Goal: Task Accomplishment & Management: Complete application form

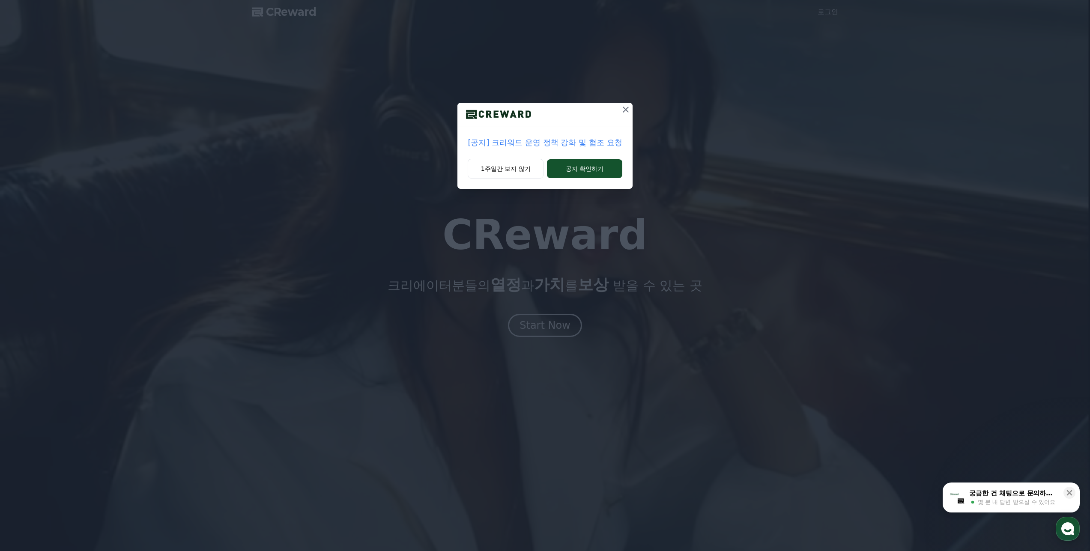
click at [624, 111] on icon at bounding box center [626, 110] width 6 height 6
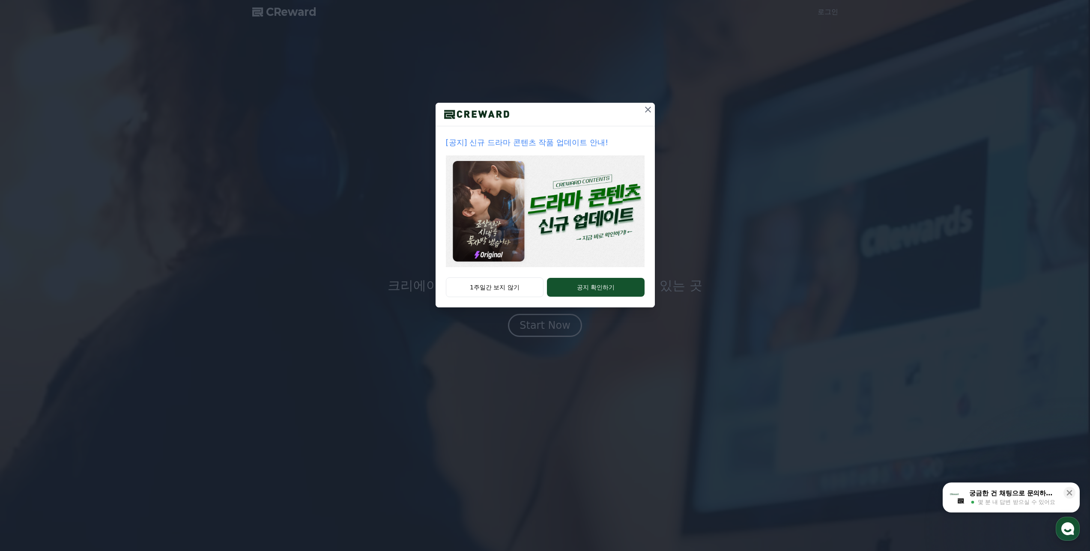
click at [645, 114] on icon at bounding box center [648, 110] width 10 height 10
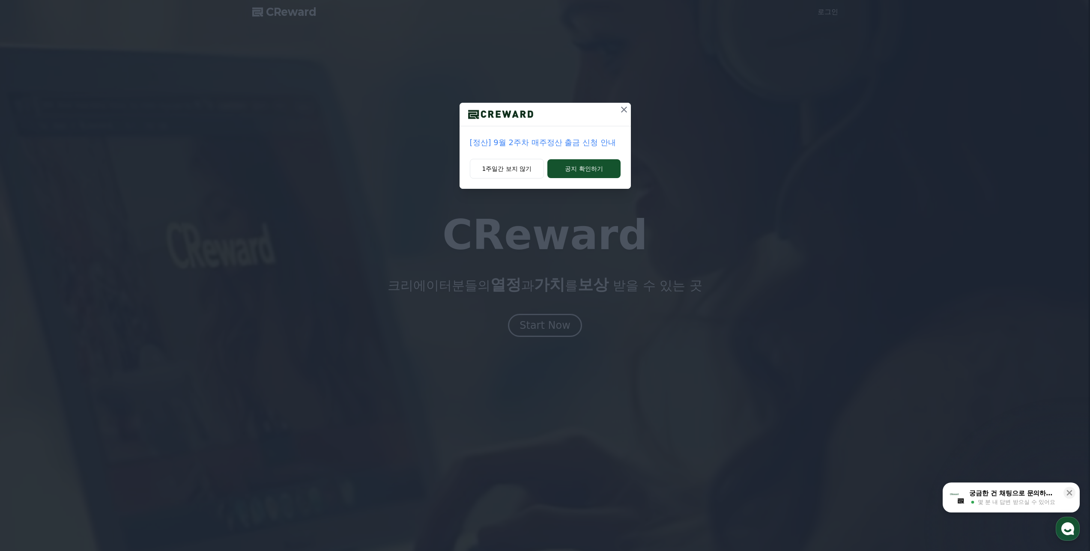
click at [618, 112] on button at bounding box center [624, 110] width 14 height 14
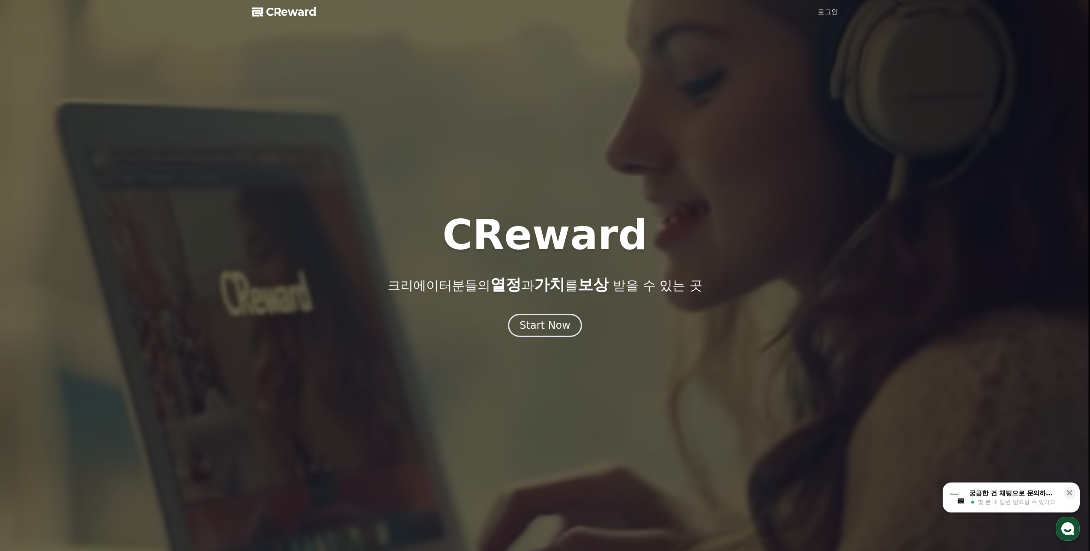
click at [825, 11] on link "로그인" at bounding box center [828, 12] width 21 height 10
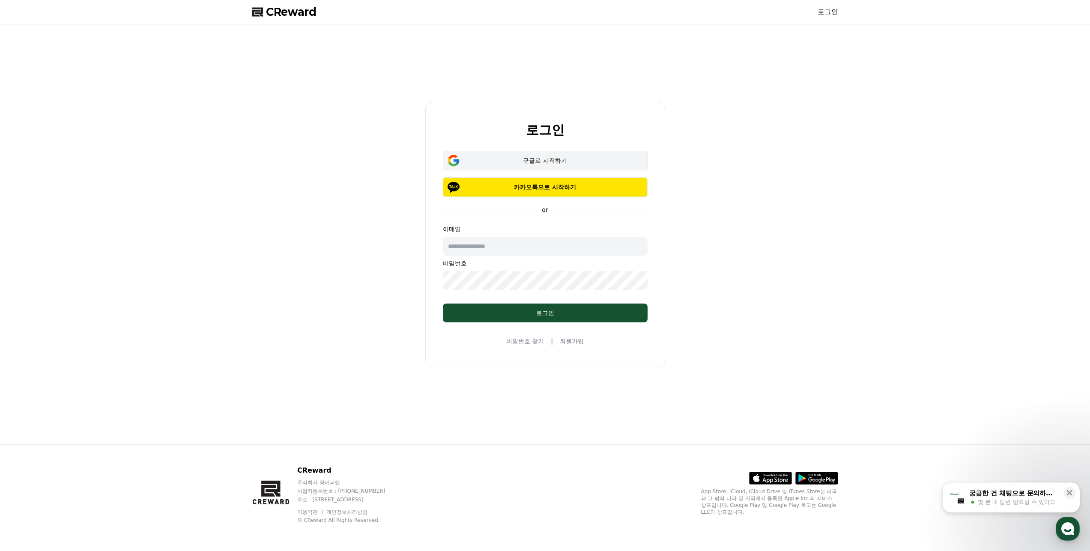
click at [589, 164] on div "구글로 시작하기" at bounding box center [545, 160] width 180 height 9
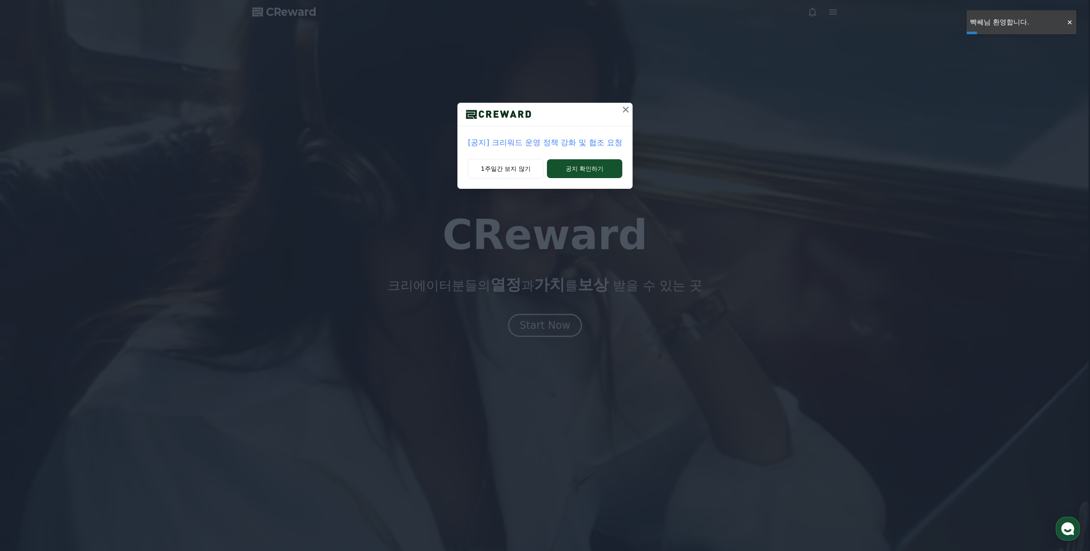
click at [624, 110] on icon at bounding box center [626, 110] width 10 height 10
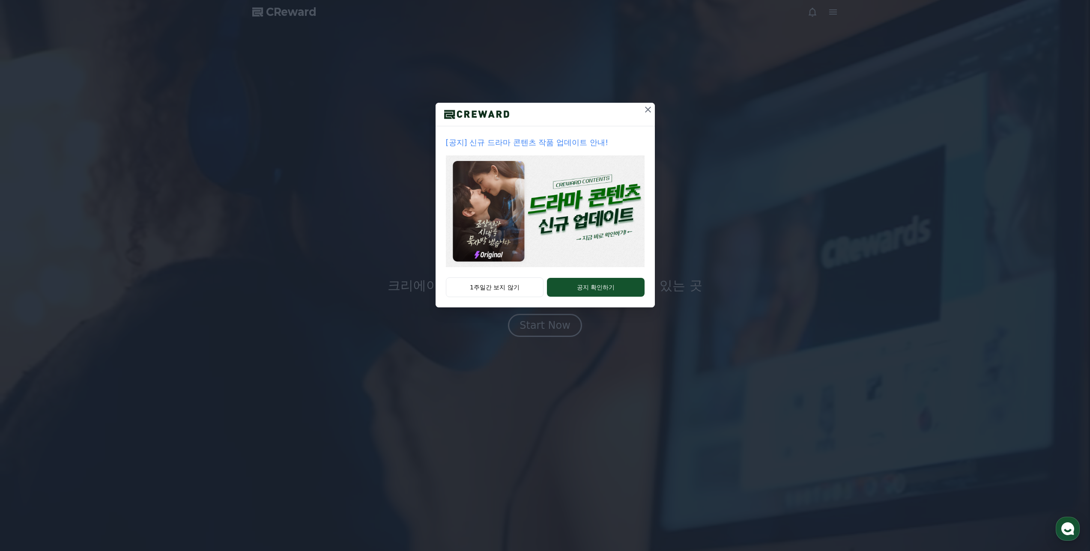
click at [642, 111] on button at bounding box center [648, 110] width 14 height 14
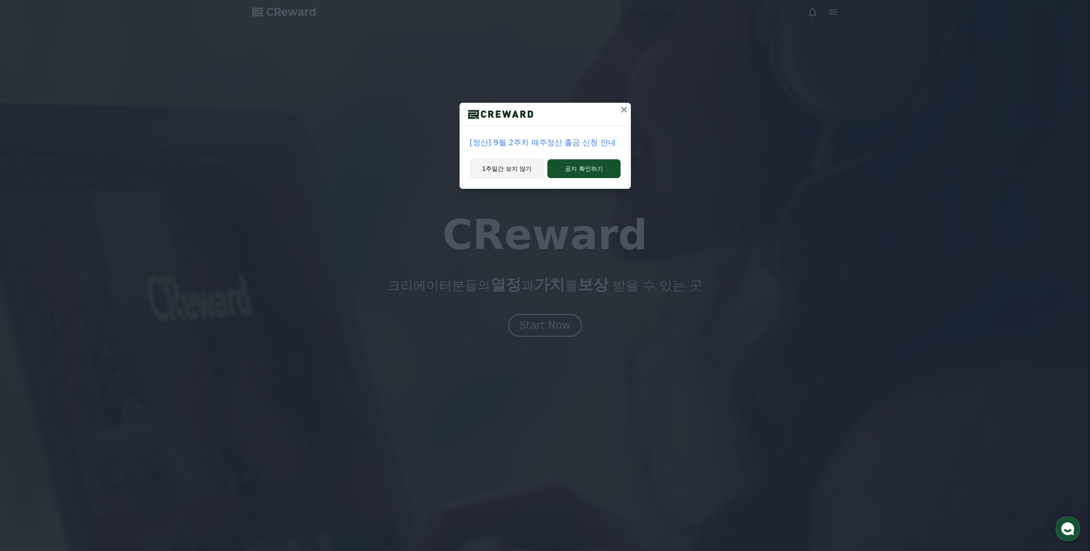
click at [514, 175] on button "1주일간 보지 않기" at bounding box center [507, 169] width 75 height 20
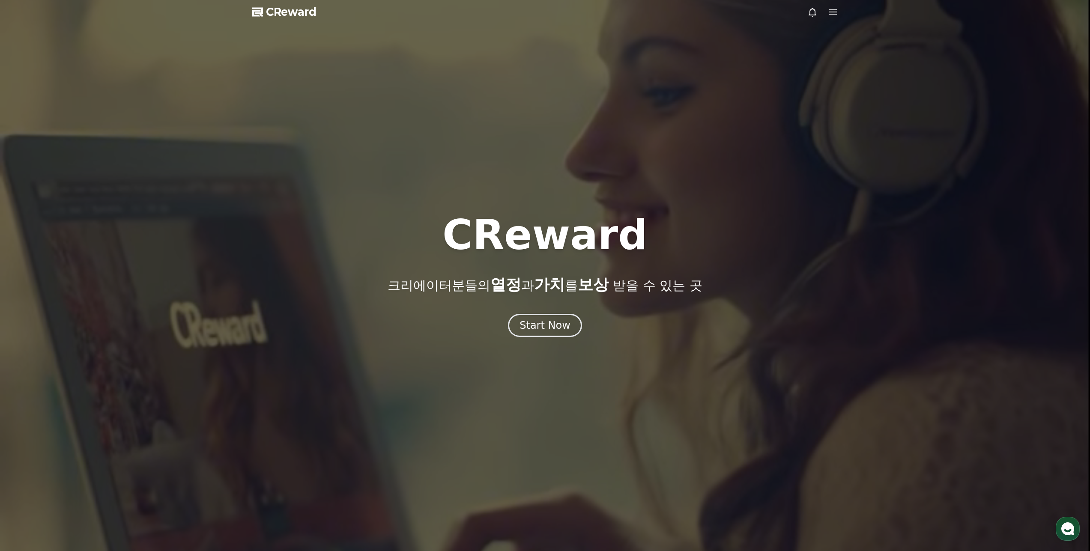
click at [518, 172] on div at bounding box center [545, 275] width 1090 height 551
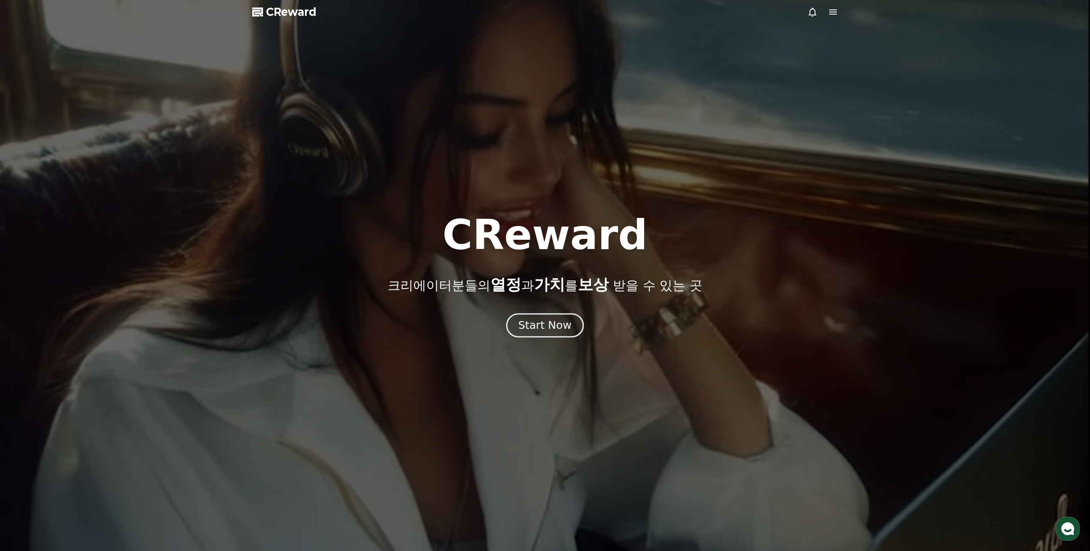
click at [565, 331] on div "Start Now" at bounding box center [544, 325] width 53 height 15
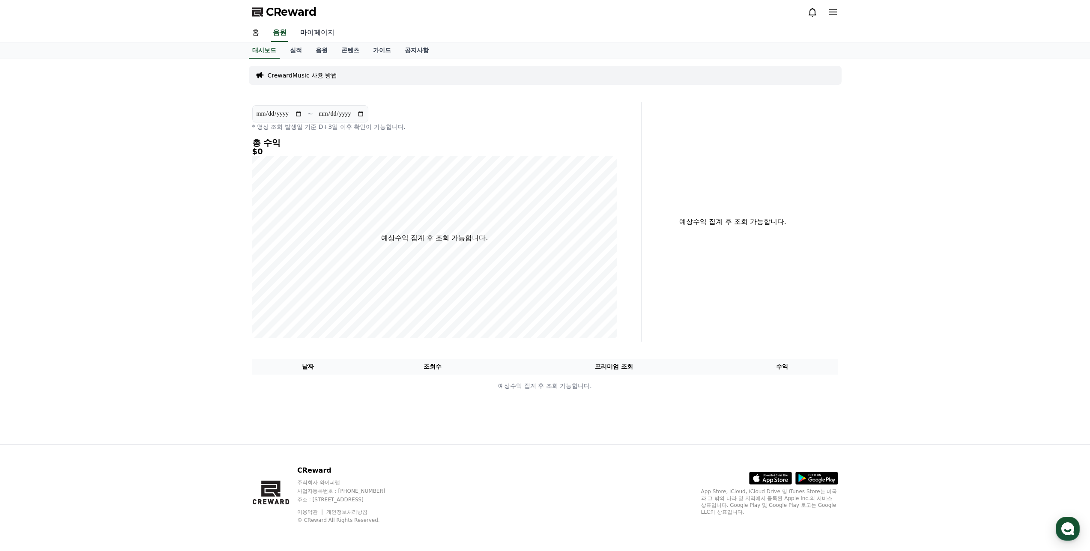
click at [319, 34] on link "마이페이지" at bounding box center [317, 33] width 48 height 18
select select "**********"
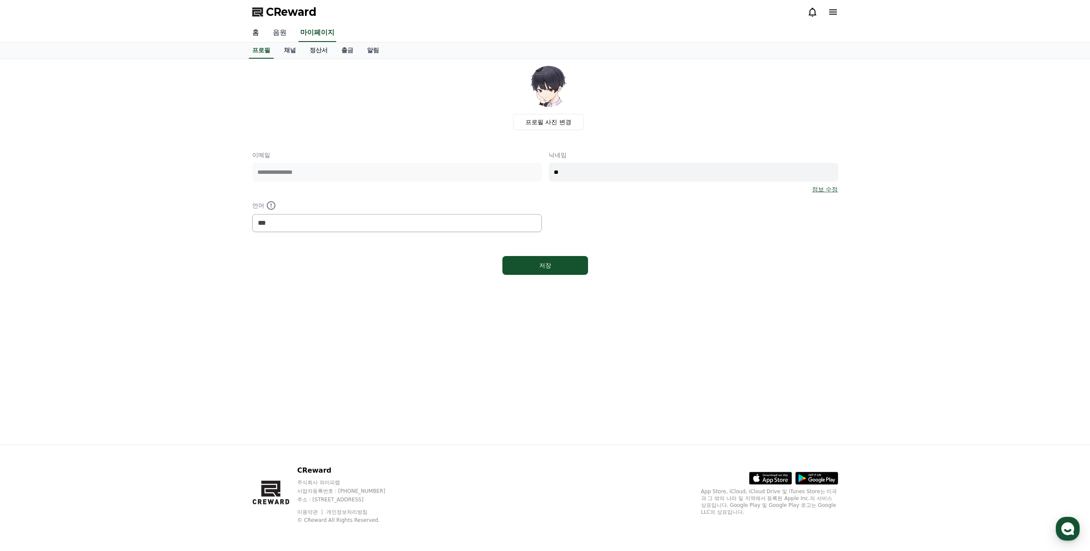
click at [279, 36] on link "음원" at bounding box center [279, 33] width 27 height 18
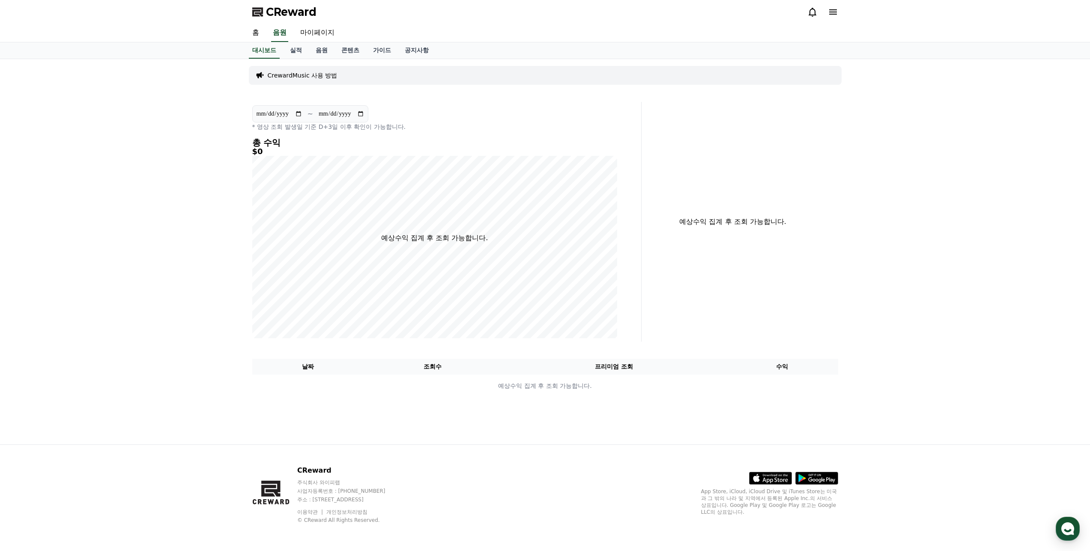
click at [811, 16] on icon at bounding box center [812, 12] width 10 height 10
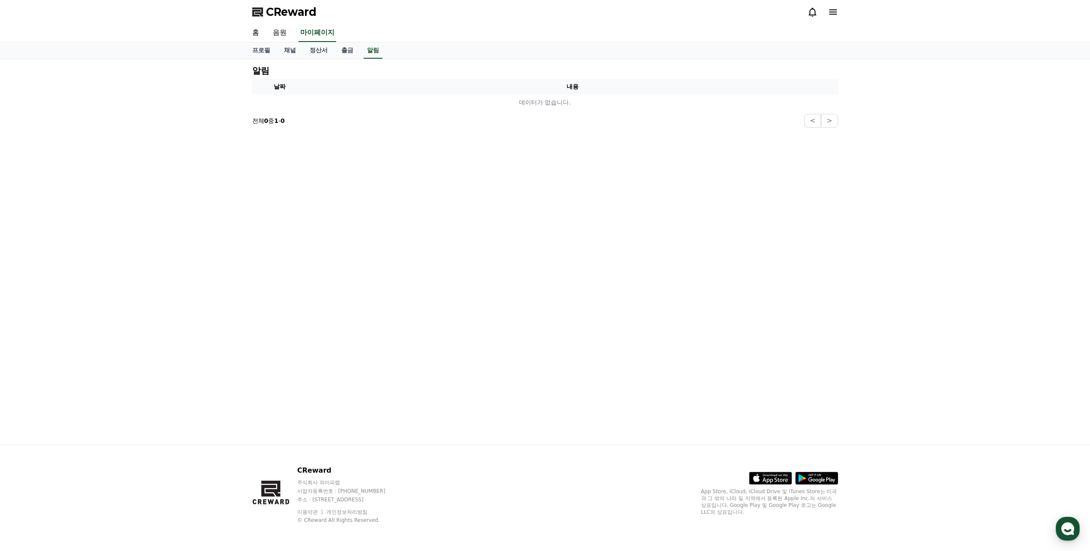
click at [836, 13] on icon at bounding box center [833, 12] width 10 height 10
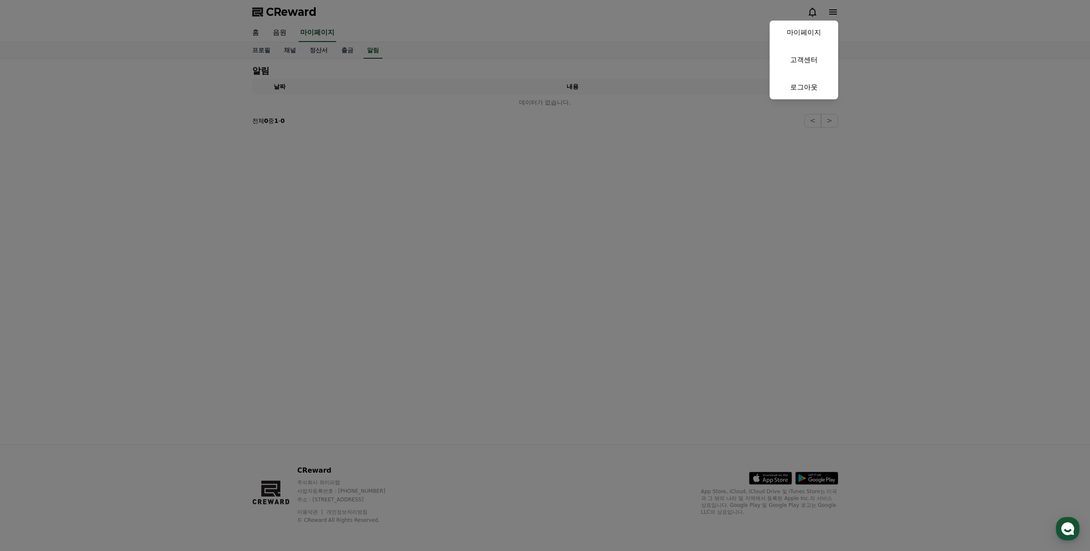
drag, startPoint x: 511, startPoint y: 63, endPoint x: 442, endPoint y: 60, distance: 69.0
click at [504, 63] on button "close" at bounding box center [545, 275] width 1090 height 551
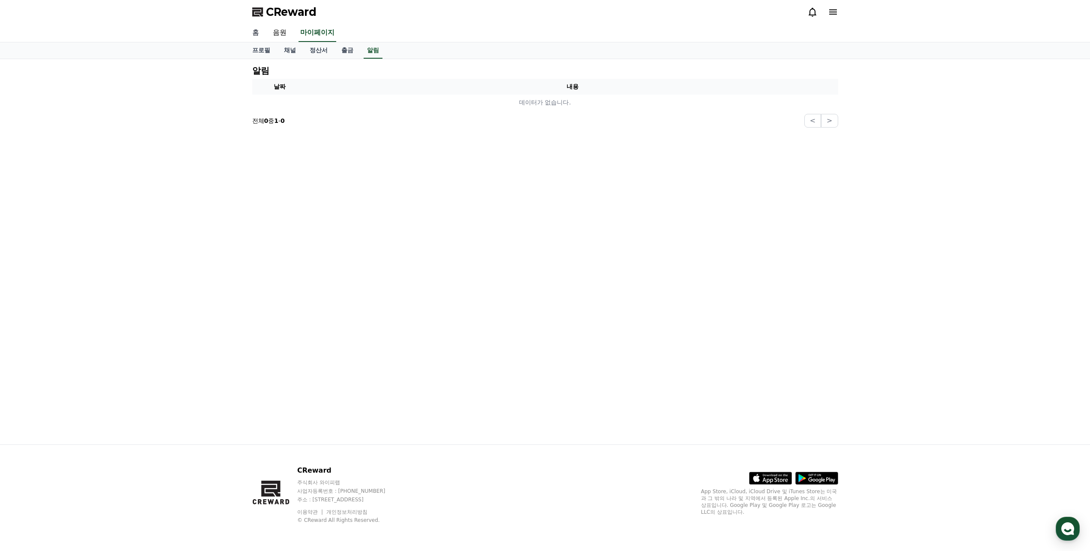
click at [261, 36] on link "홈" at bounding box center [255, 33] width 21 height 18
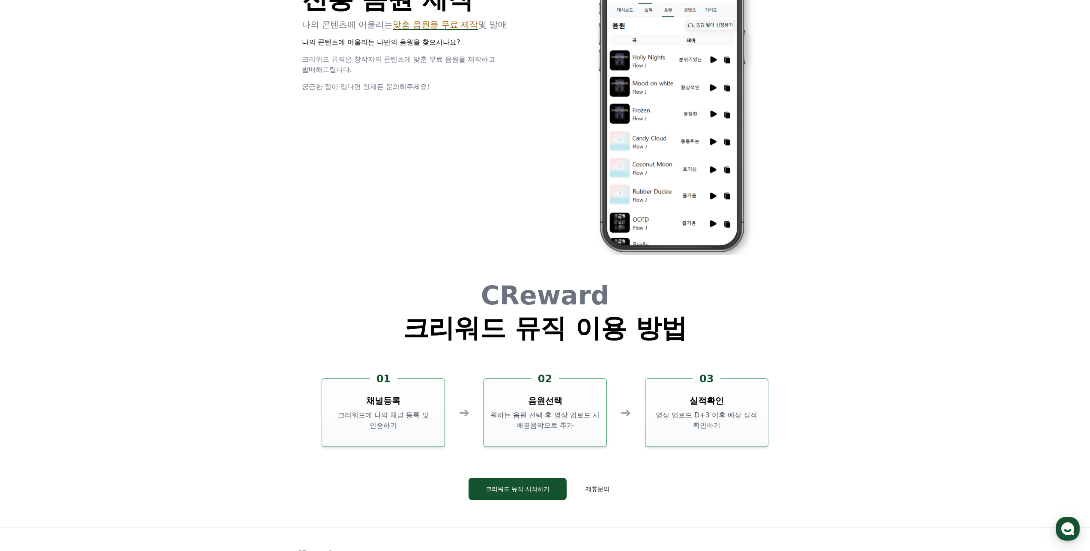
scroll to position [2321, 0]
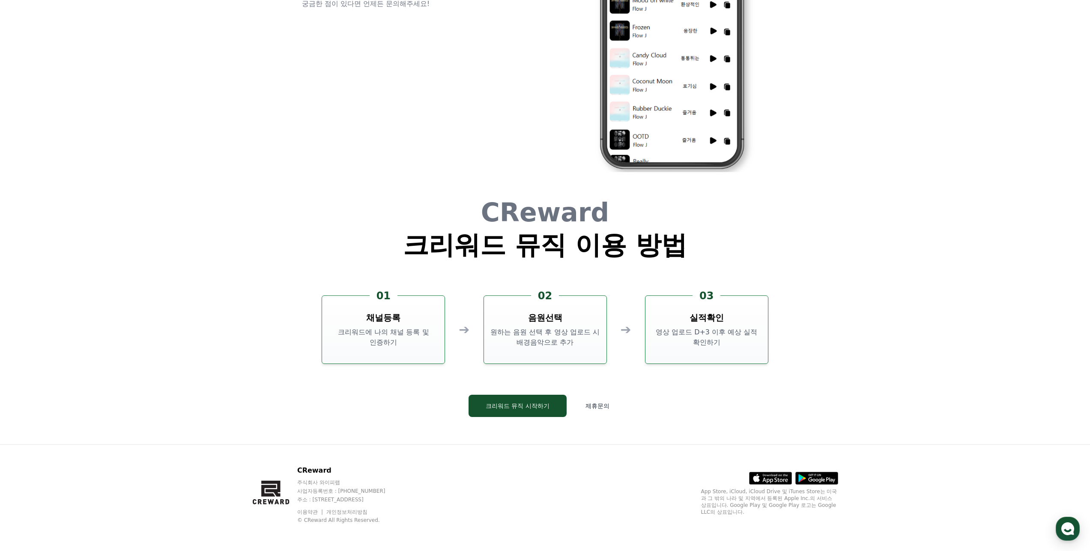
click at [381, 323] on h3 "채널등록" at bounding box center [383, 318] width 34 height 12
click at [503, 400] on button "크리워드 뮤직 시작하기" at bounding box center [518, 406] width 98 height 22
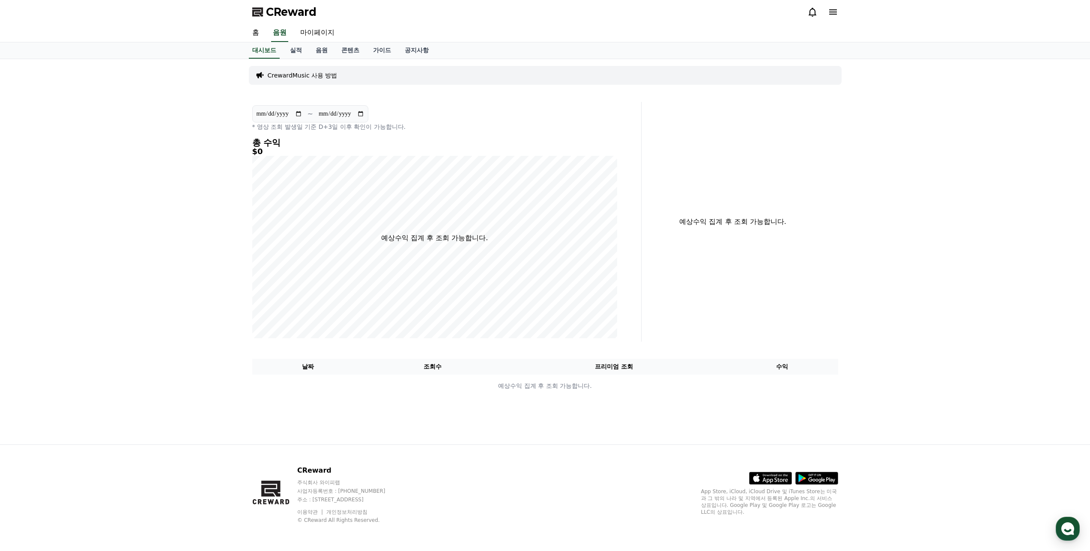
click at [299, 76] on p "CrewardMusic 사용 방법" at bounding box center [303, 75] width 70 height 9
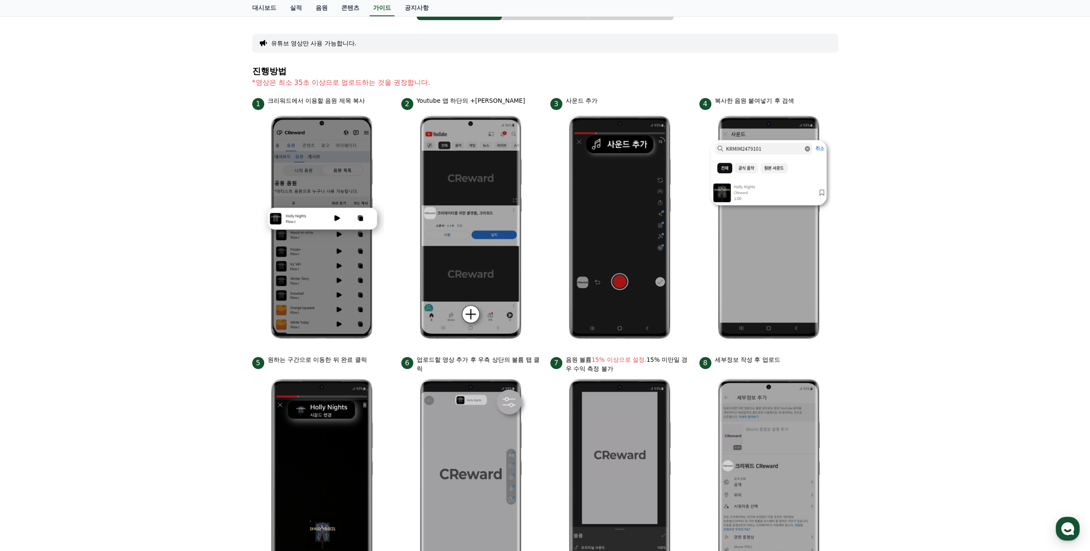
scroll to position [241, 0]
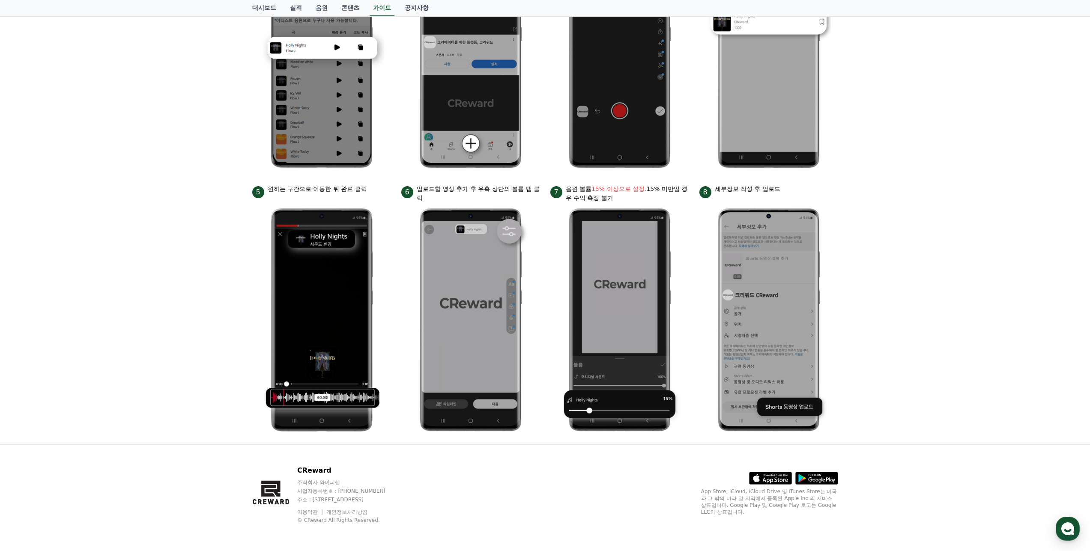
drag, startPoint x: 189, startPoint y: 300, endPoint x: 191, endPoint y: 310, distance: 10.0
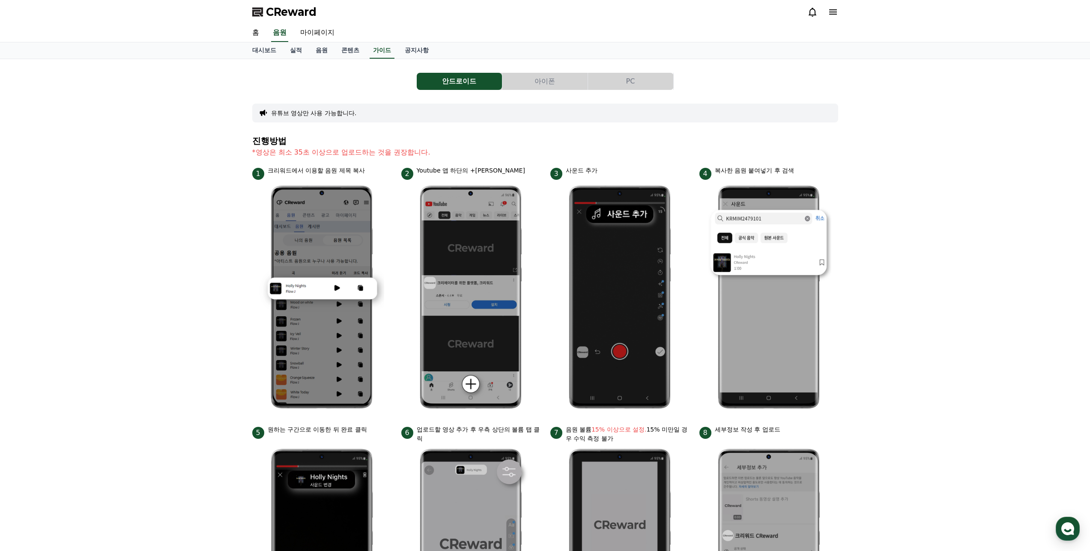
drag, startPoint x: 201, startPoint y: 228, endPoint x: 218, endPoint y: 141, distance: 88.2
click at [523, 89] on button "아이폰" at bounding box center [544, 81] width 85 height 17
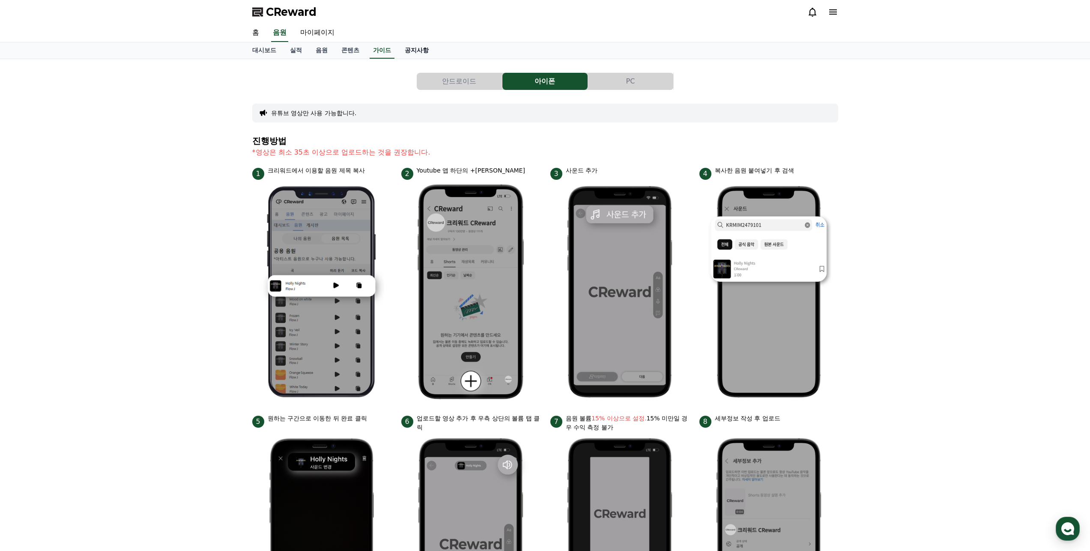
click at [424, 51] on link "공지사항" at bounding box center [417, 50] width 38 height 16
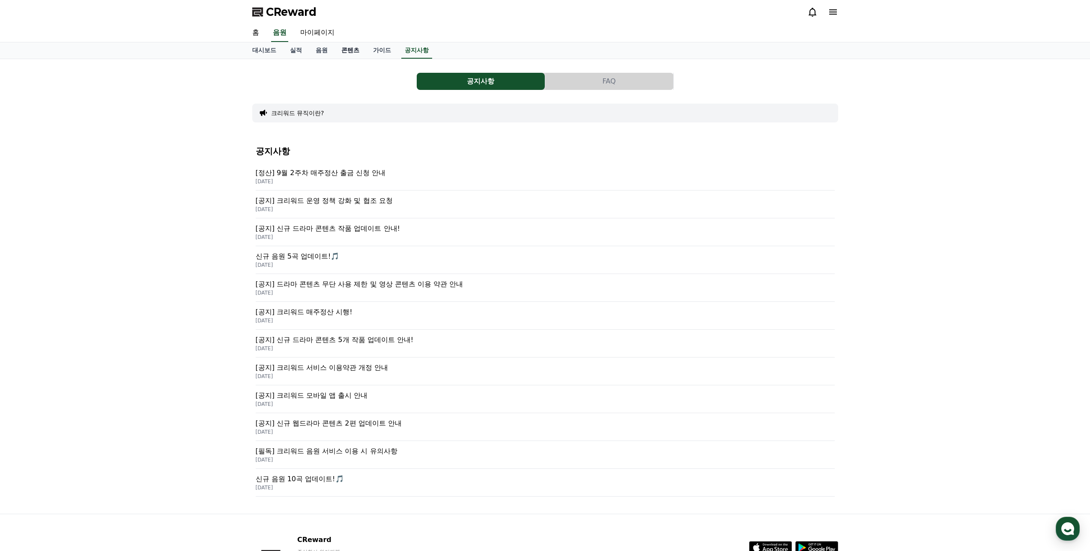
click at [359, 55] on link "콘텐츠" at bounding box center [351, 50] width 32 height 16
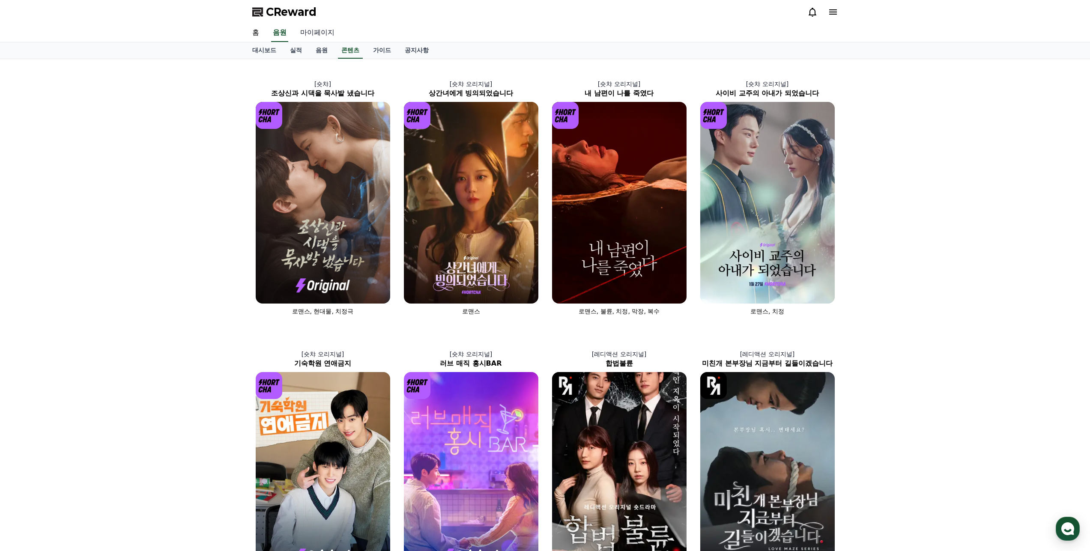
click at [324, 34] on link "마이페이지" at bounding box center [317, 33] width 48 height 18
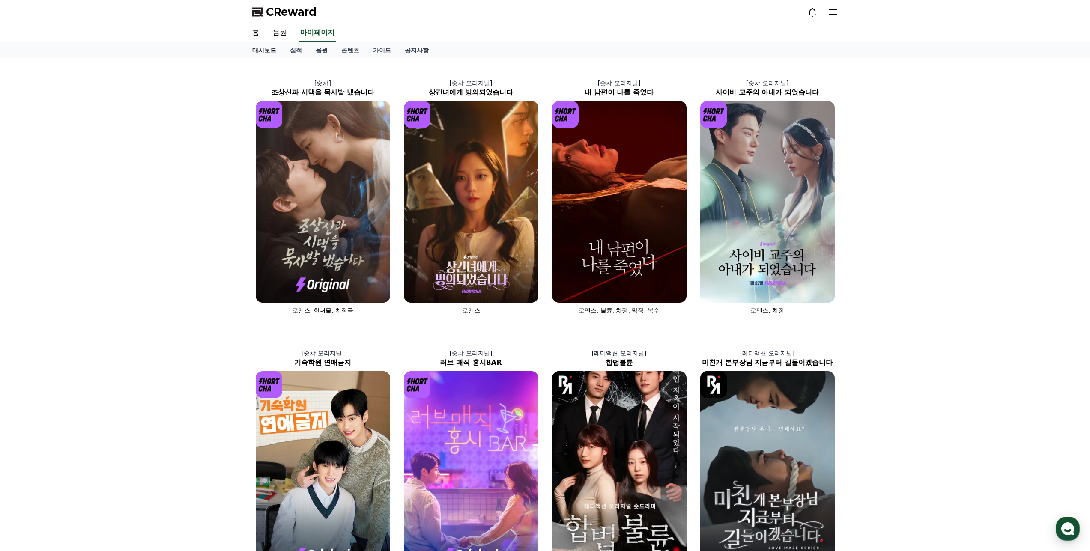
select select "**********"
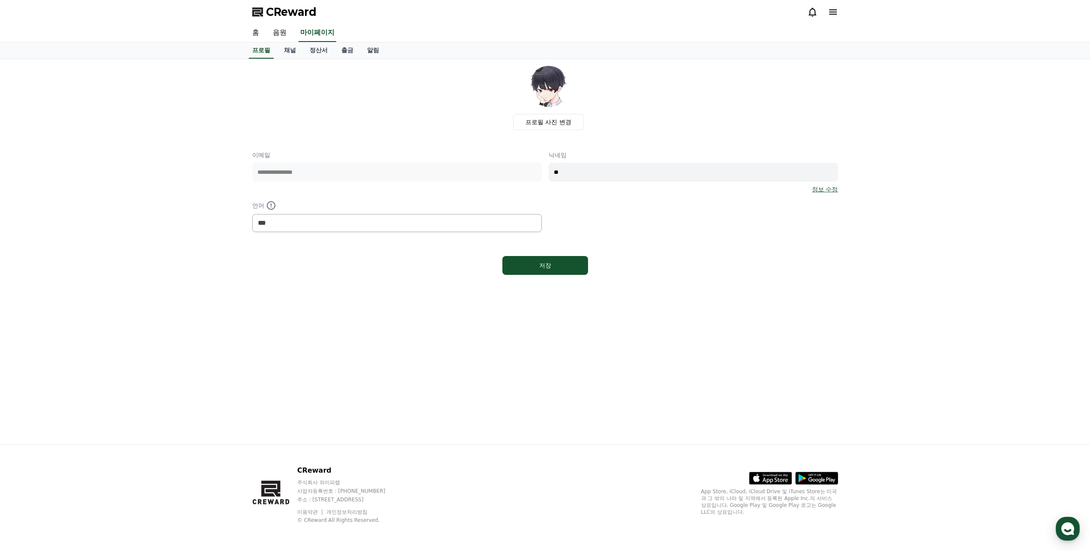
click at [260, 33] on link "홈" at bounding box center [255, 33] width 21 height 18
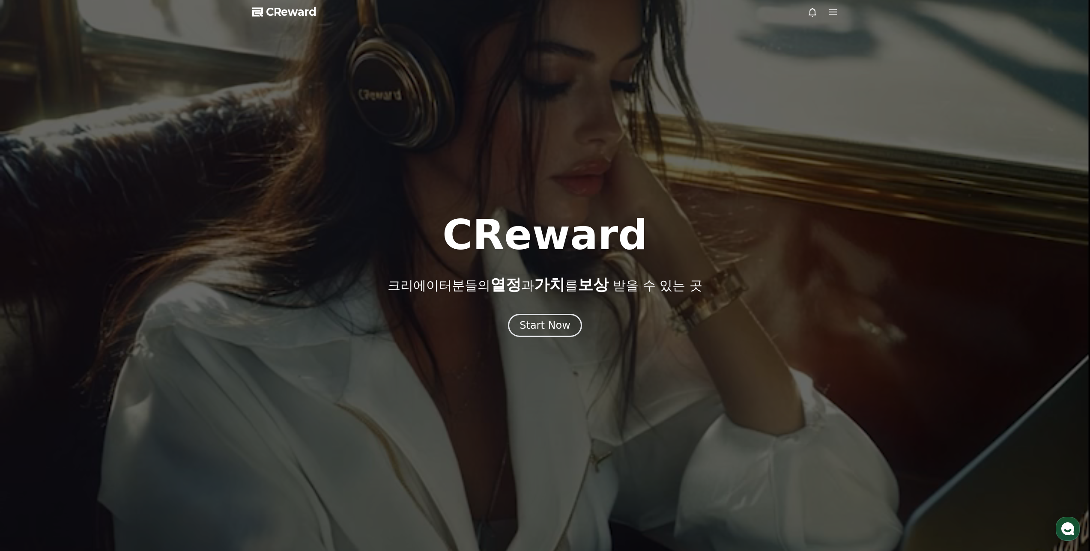
click at [565, 341] on div at bounding box center [545, 275] width 1090 height 551
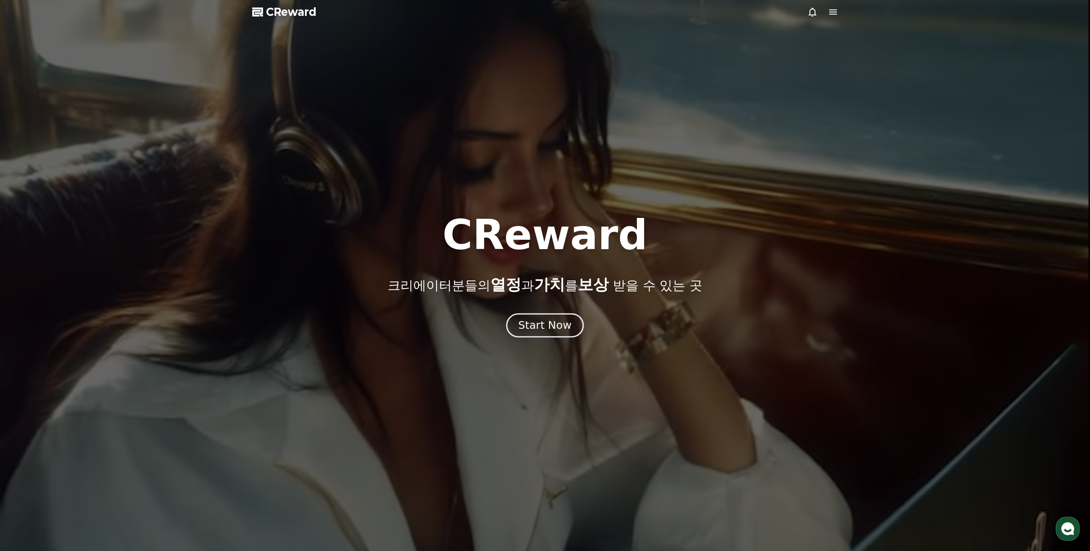
click at [562, 329] on div "Start Now" at bounding box center [544, 325] width 53 height 15
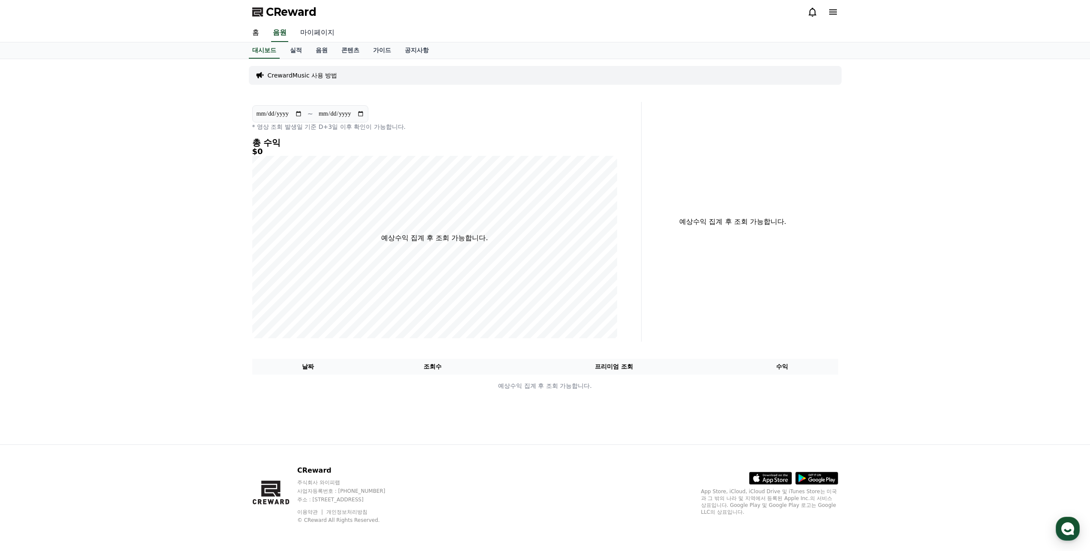
click at [318, 34] on link "마이페이지" at bounding box center [317, 33] width 48 height 18
select select "**********"
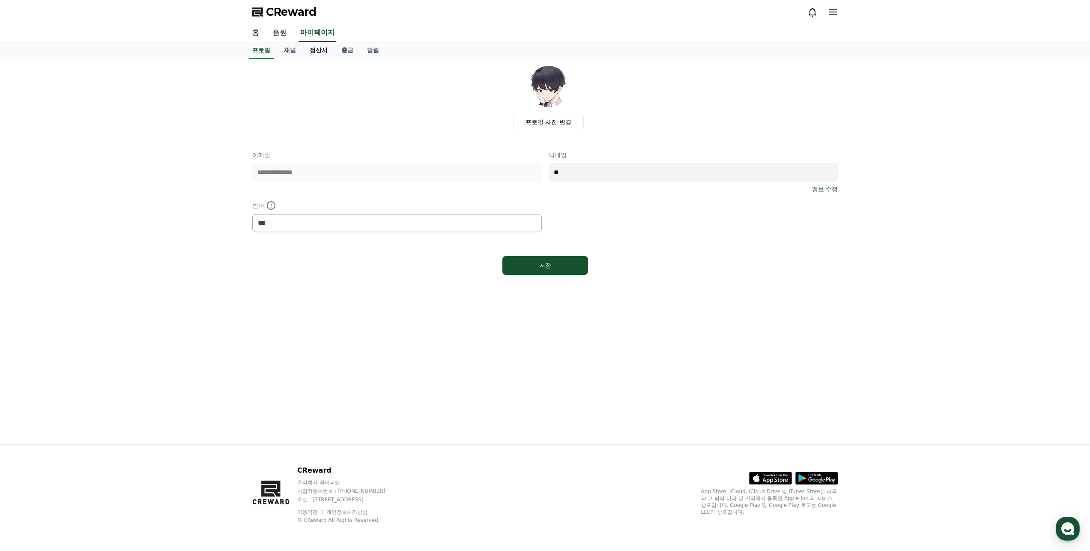
click at [316, 48] on link "정산서" at bounding box center [319, 50] width 32 height 16
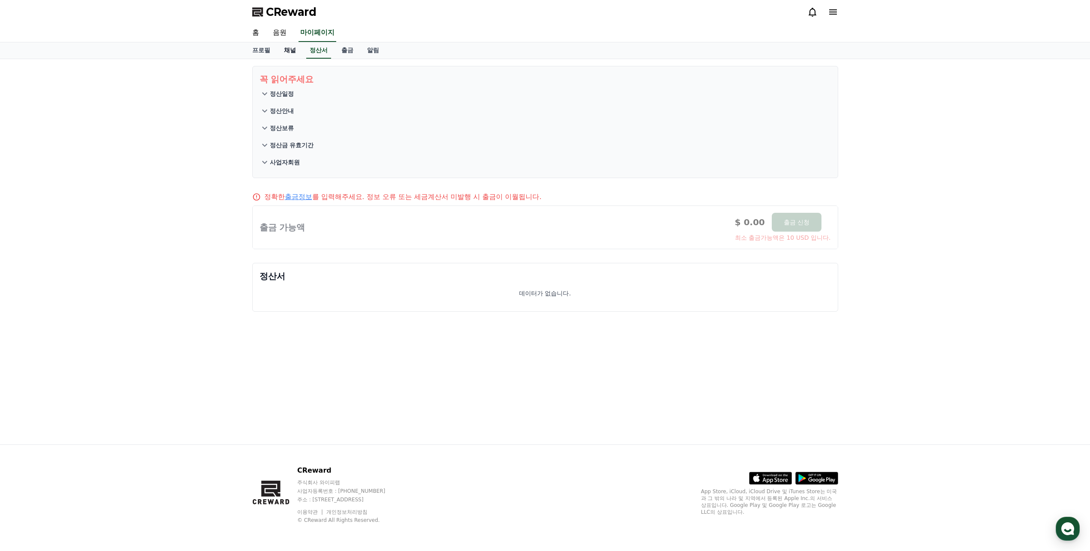
click at [289, 50] on link "채널" at bounding box center [290, 50] width 26 height 16
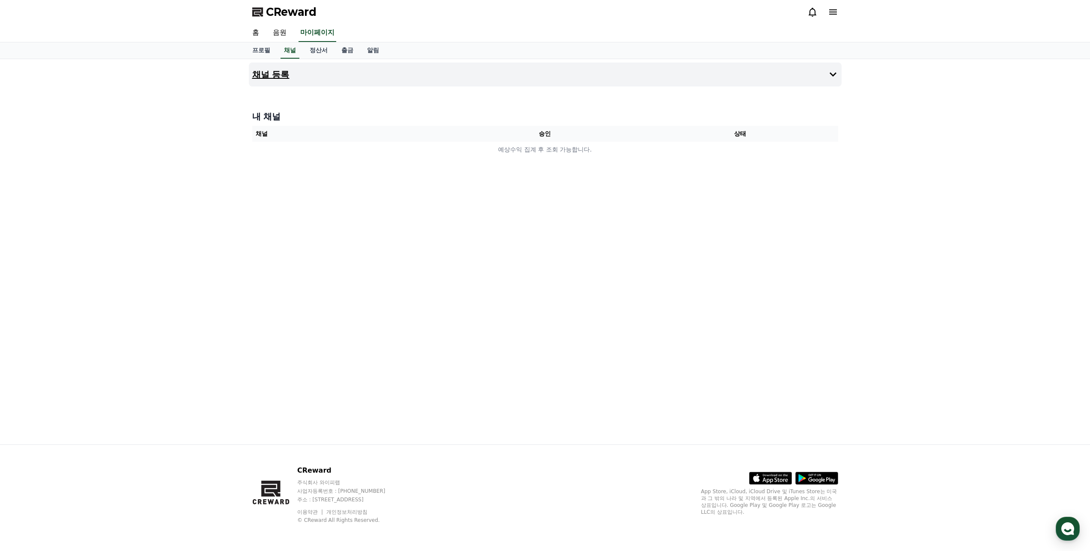
click at [291, 75] on button "채널 등록" at bounding box center [545, 75] width 593 height 24
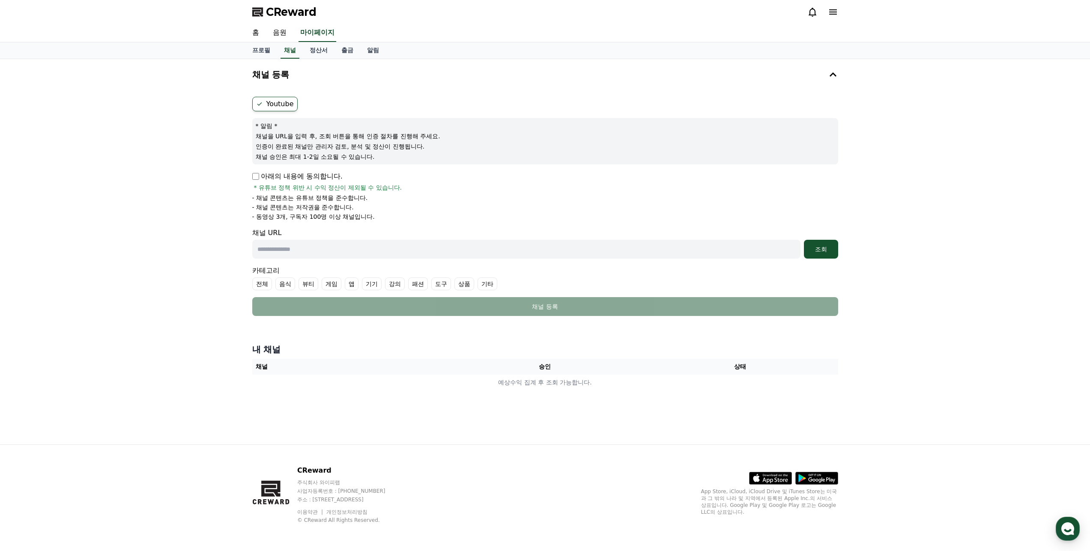
click at [281, 179] on p "아래의 내용에 동의합니다." at bounding box center [297, 176] width 90 height 10
click at [330, 238] on div "채널 URL 조회" at bounding box center [545, 243] width 586 height 31
click at [329, 248] on input "text" at bounding box center [526, 249] width 548 height 19
paste input "**********"
drag, startPoint x: 209, startPoint y: 238, endPoint x: 178, endPoint y: 235, distance: 31.0
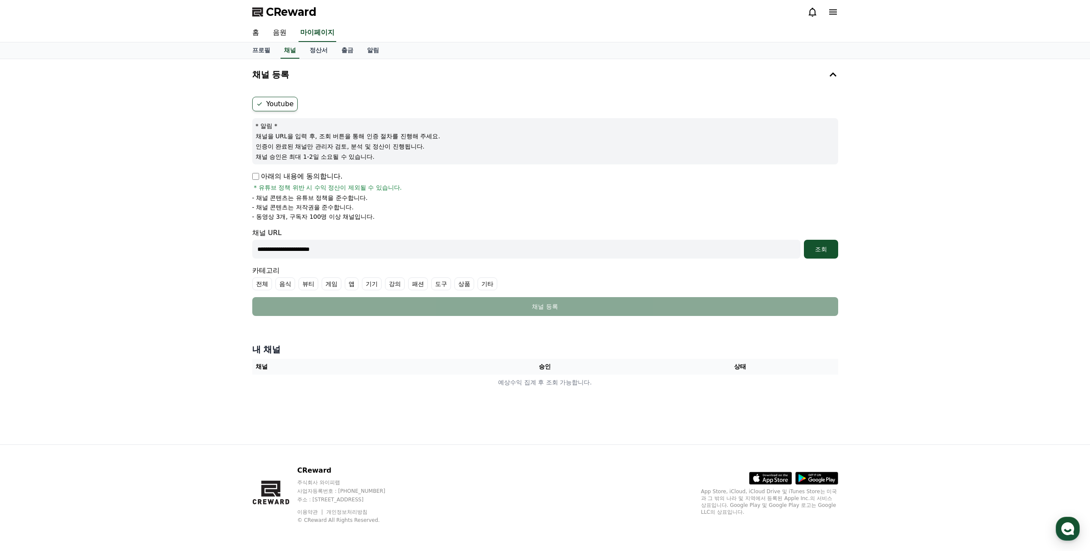
click at [179, 235] on div "**********" at bounding box center [545, 251] width 1090 height 385
click at [369, 235] on div "**********" at bounding box center [545, 243] width 586 height 31
drag, startPoint x: 320, startPoint y: 243, endPoint x: 181, endPoint y: 227, distance: 140.2
click at [182, 227] on div "**********" at bounding box center [545, 251] width 1090 height 385
paste input "**********"
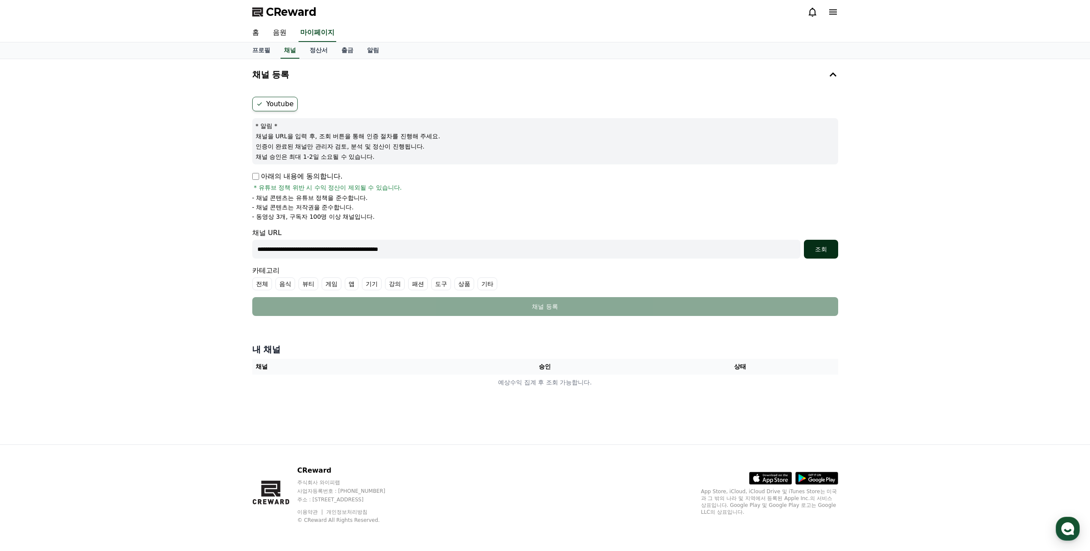
type input "**********"
click at [828, 250] on div "조회" at bounding box center [820, 249] width 27 height 9
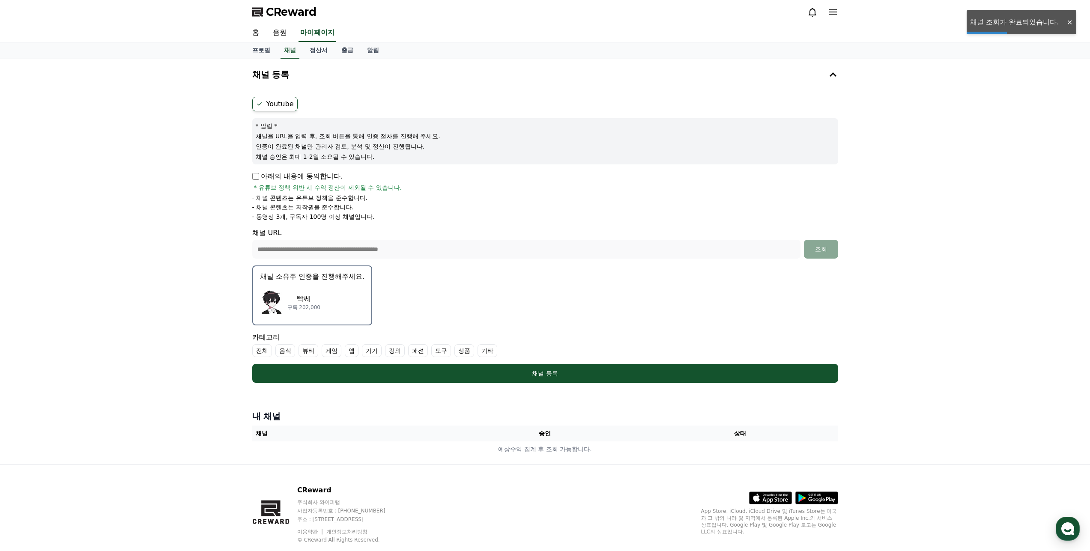
click at [335, 297] on div "빡쎄 구독 202,000" at bounding box center [312, 302] width 105 height 34
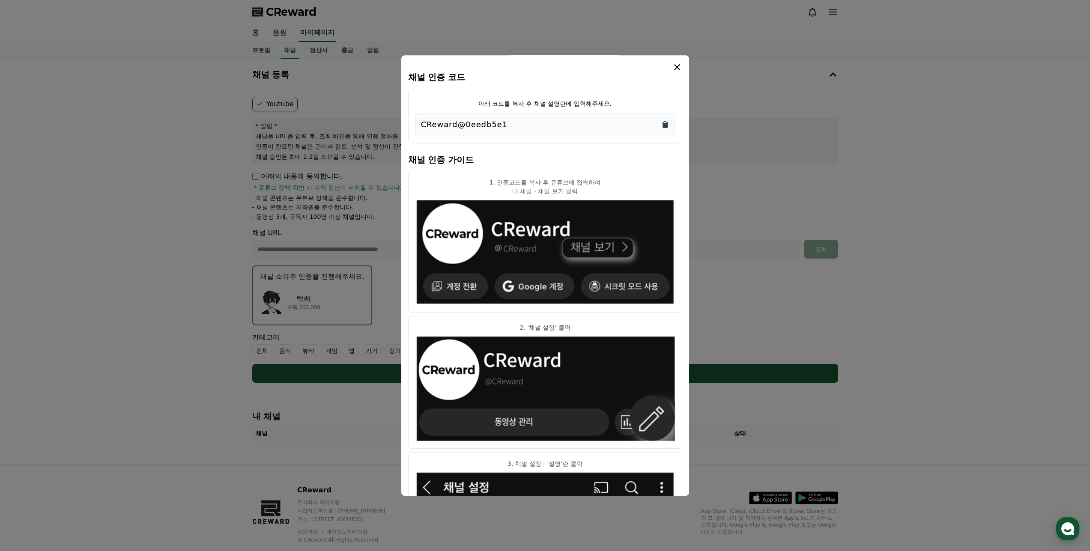
click at [664, 124] on icon "Copy to clipboard" at bounding box center [665, 125] width 5 height 6
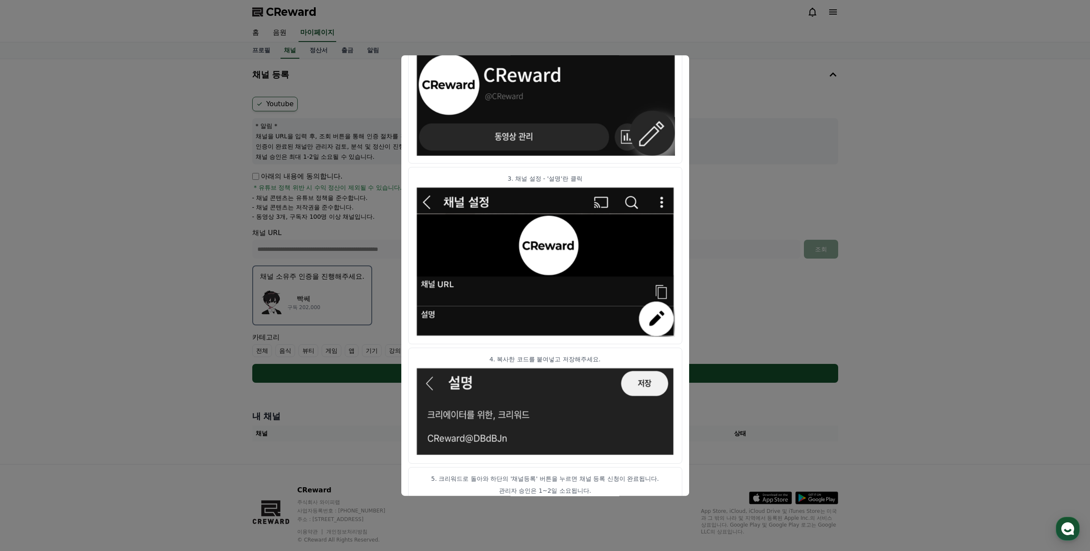
scroll to position [298, 0]
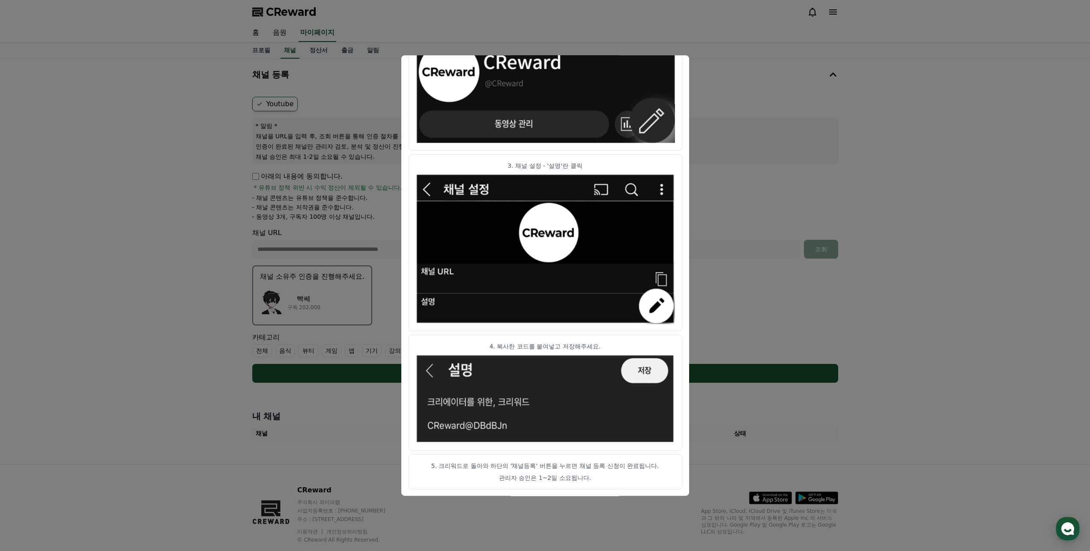
click at [786, 276] on button "close modal" at bounding box center [545, 275] width 1090 height 551
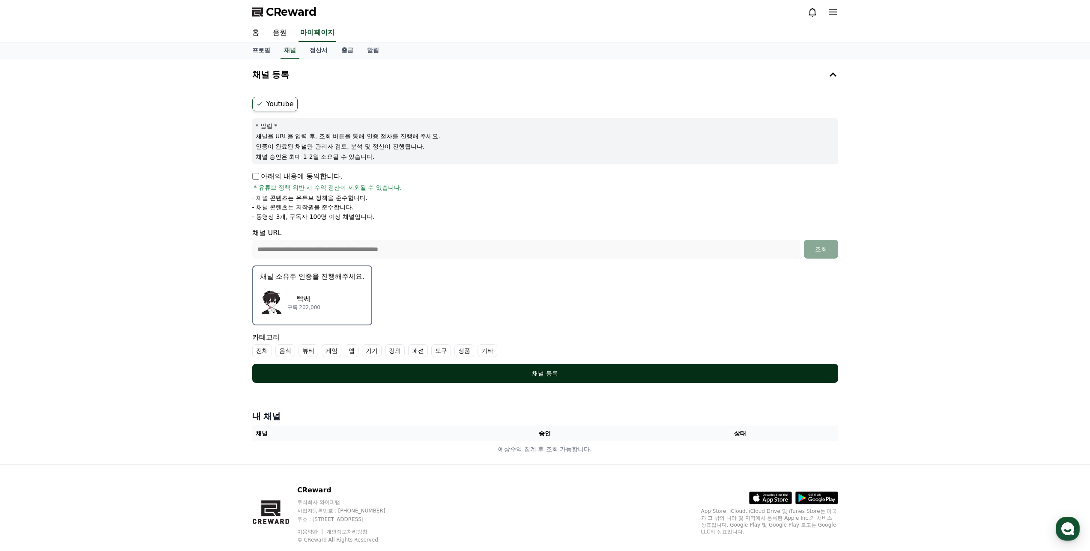
click at [587, 367] on button "채널 등록" at bounding box center [545, 373] width 586 height 19
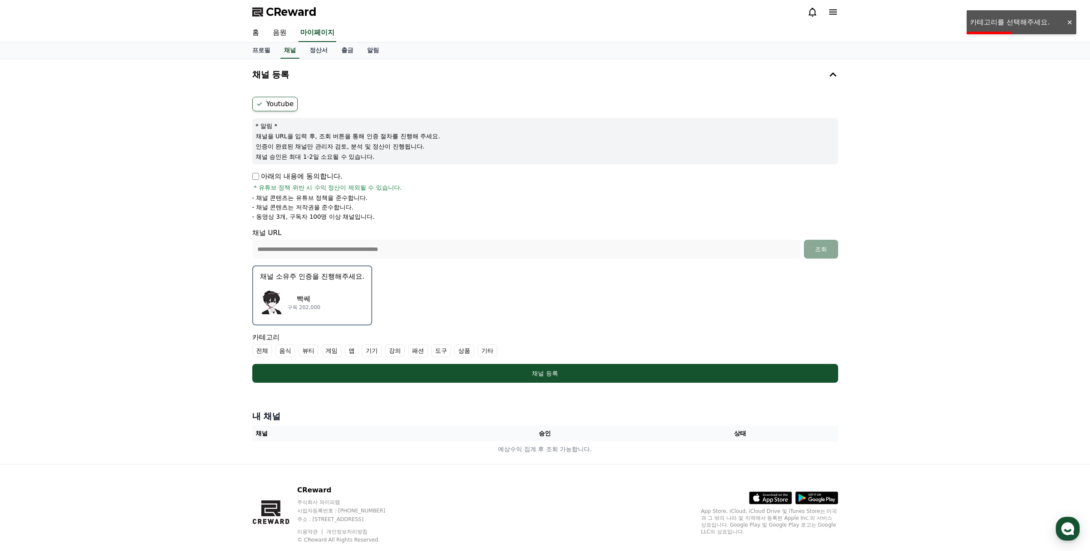
click at [484, 355] on label "기타" at bounding box center [488, 350] width 20 height 13
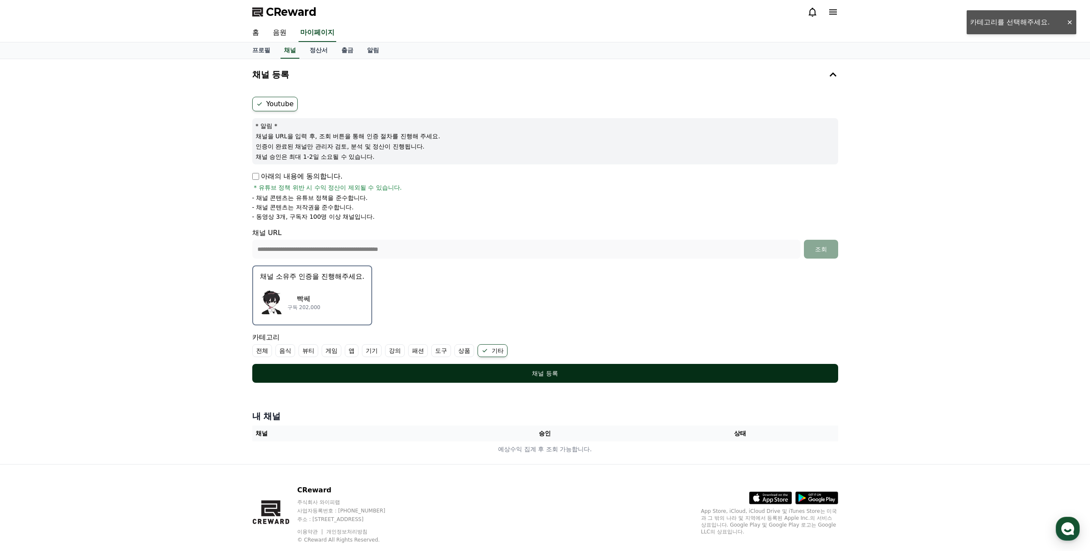
click at [461, 371] on div "채널 등록" at bounding box center [545, 373] width 552 height 9
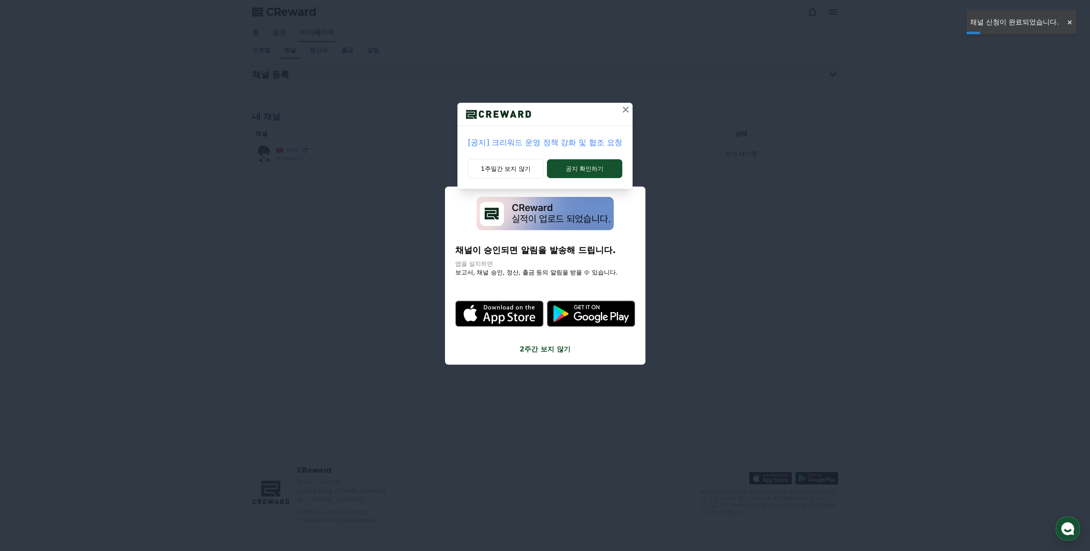
click at [622, 110] on icon at bounding box center [626, 110] width 10 height 10
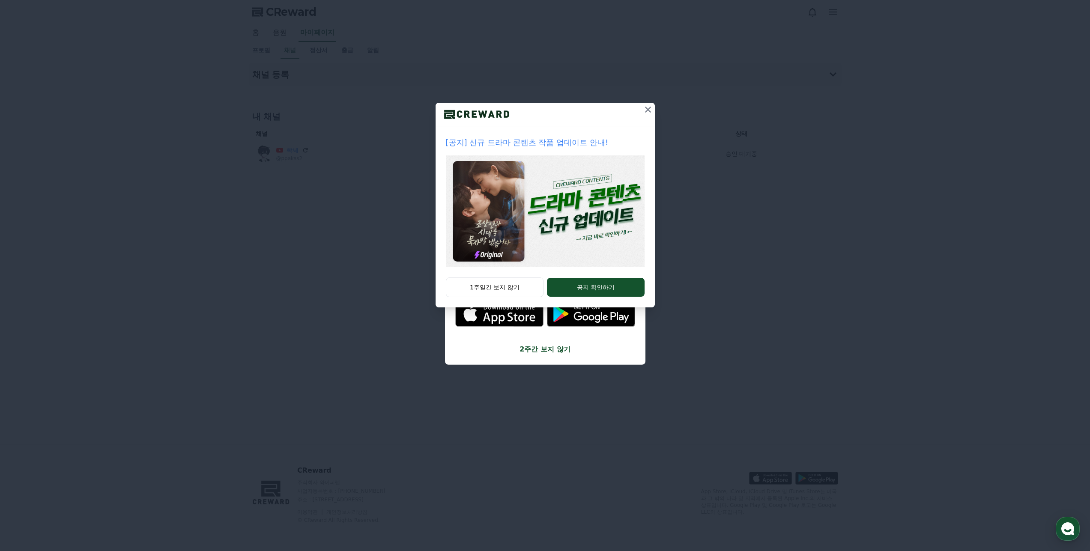
click at [651, 113] on icon at bounding box center [648, 110] width 10 height 10
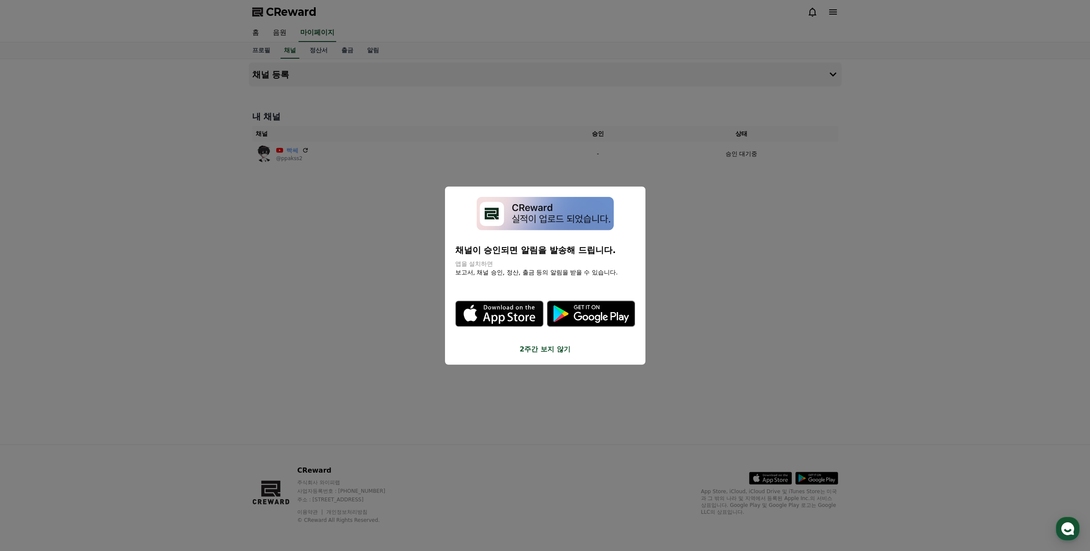
click at [539, 348] on button "2주간 보지 않기" at bounding box center [545, 349] width 180 height 10
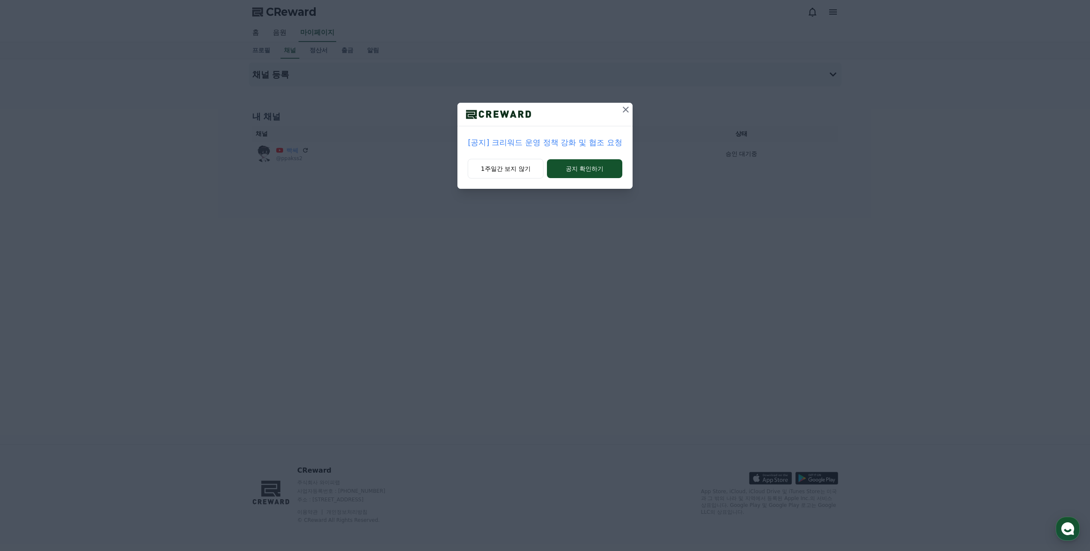
click at [624, 112] on icon at bounding box center [626, 110] width 6 height 6
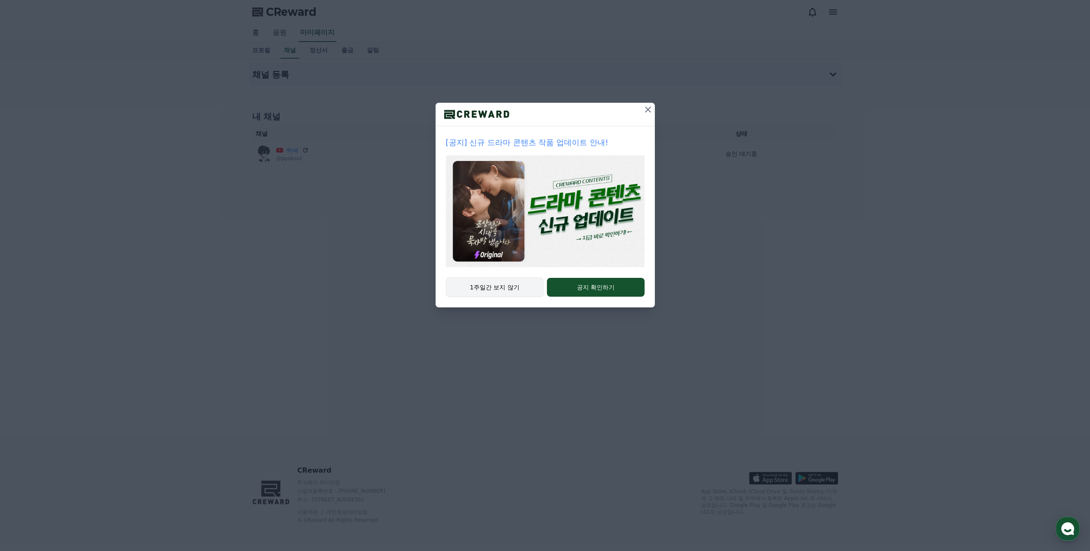
click at [520, 291] on button "1주일간 보지 않기" at bounding box center [495, 288] width 98 height 20
